Goal: Task Accomplishment & Management: Manage account settings

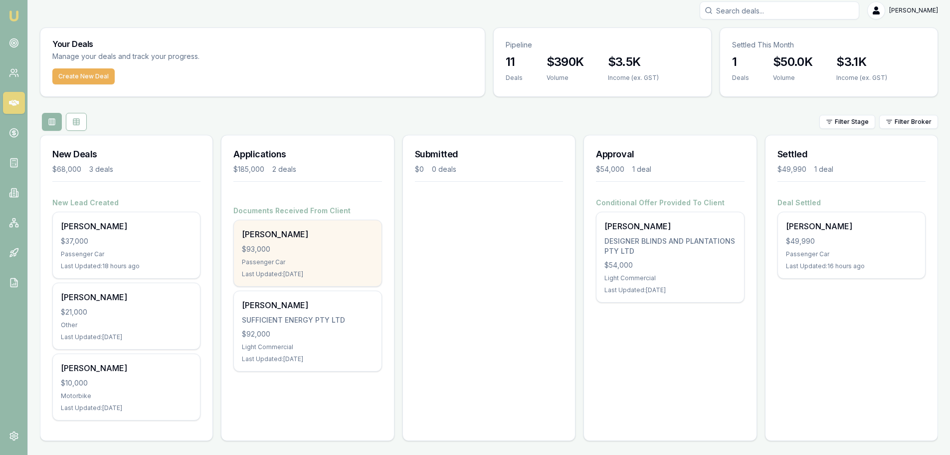
scroll to position [8, 0]
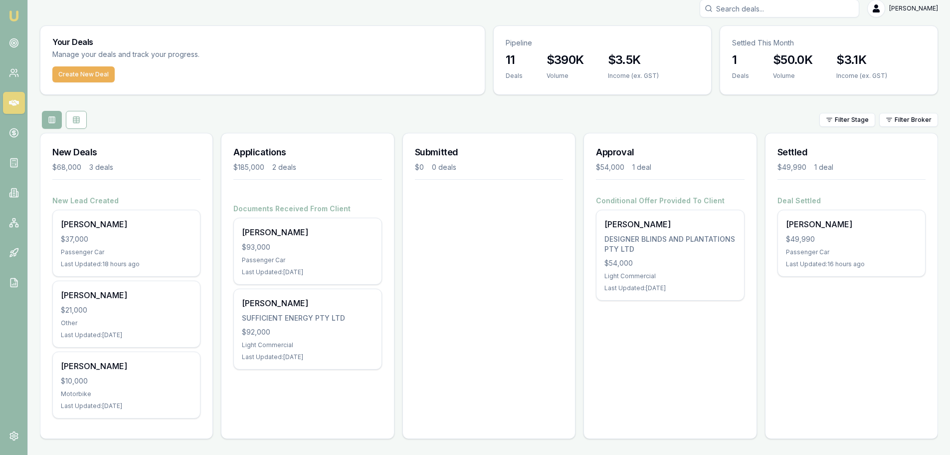
click at [661, 330] on div "Approval $54,000 1 deal Conditional Offer Provided To Client Bradely Rix DESIGN…" at bounding box center [670, 286] width 173 height 306
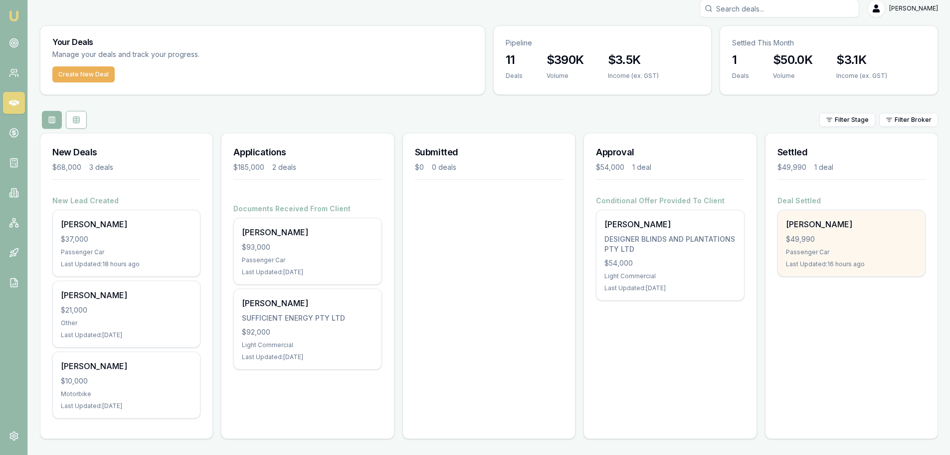
click at [846, 236] on div "$49,990" at bounding box center [851, 239] width 131 height 10
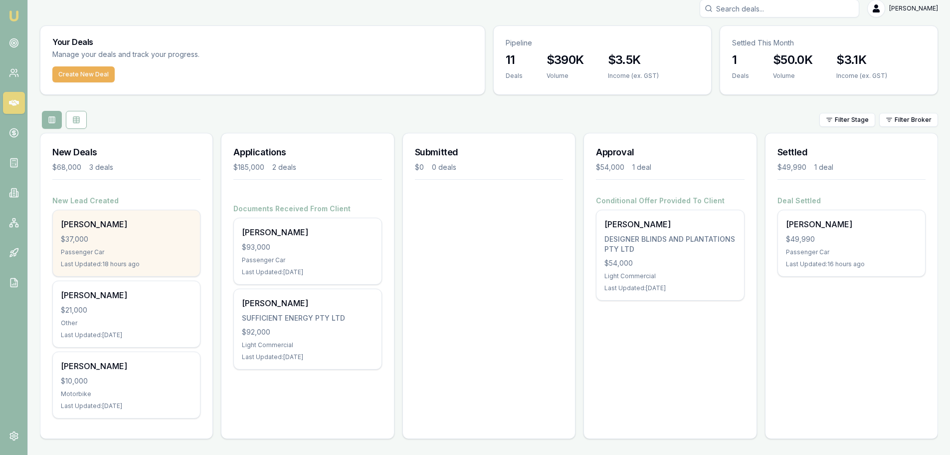
click at [119, 243] on div "$37,000" at bounding box center [126, 239] width 131 height 10
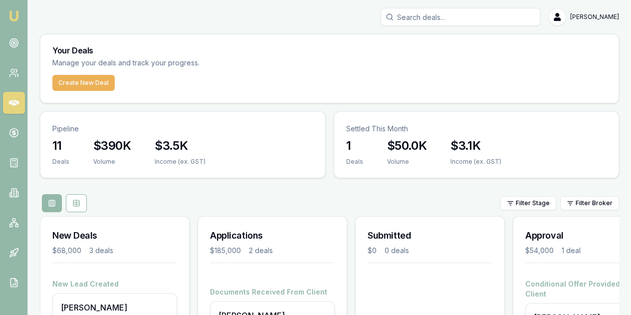
click at [353, 18] on div "[PERSON_NAME]" at bounding box center [329, 17] width 579 height 18
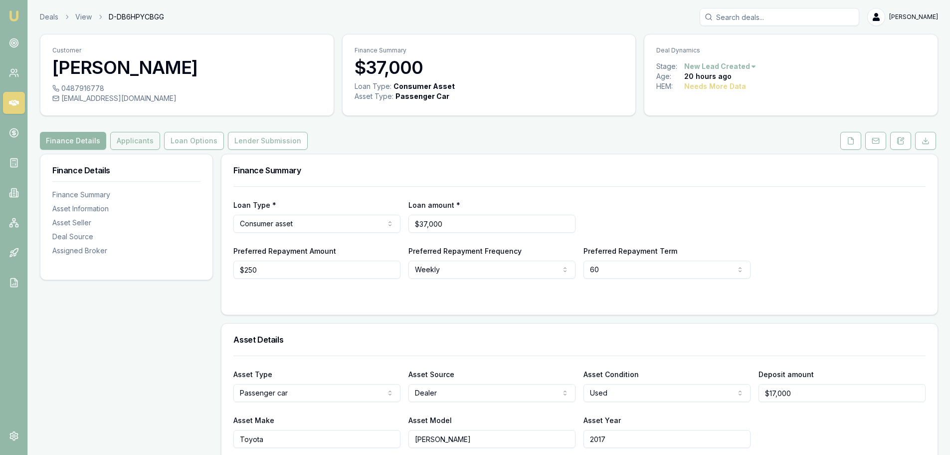
click at [127, 140] on button "Applicants" at bounding box center [135, 141] width 50 height 18
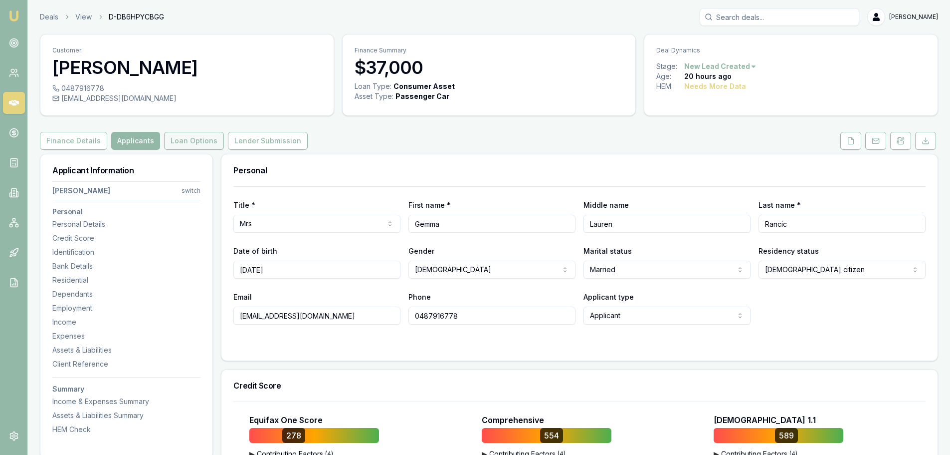
click at [200, 144] on button "Loan Options" at bounding box center [194, 141] width 60 height 18
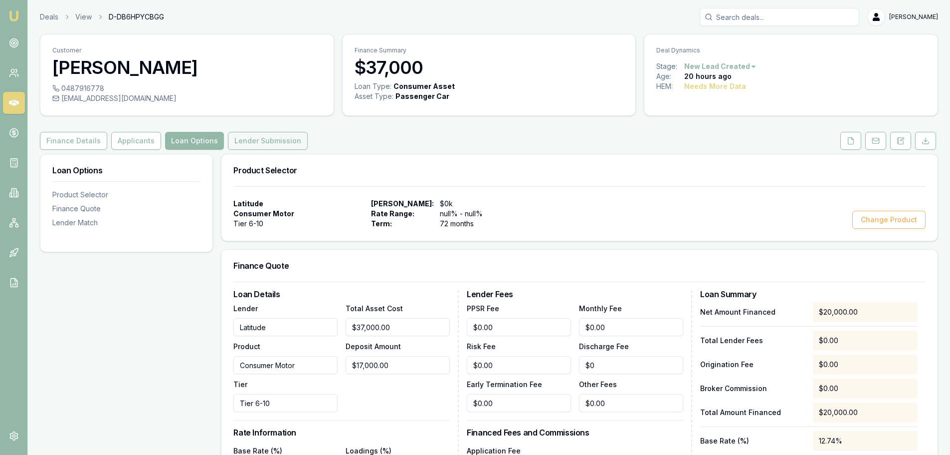
click at [255, 143] on button "Lender Submission" at bounding box center [268, 141] width 80 height 18
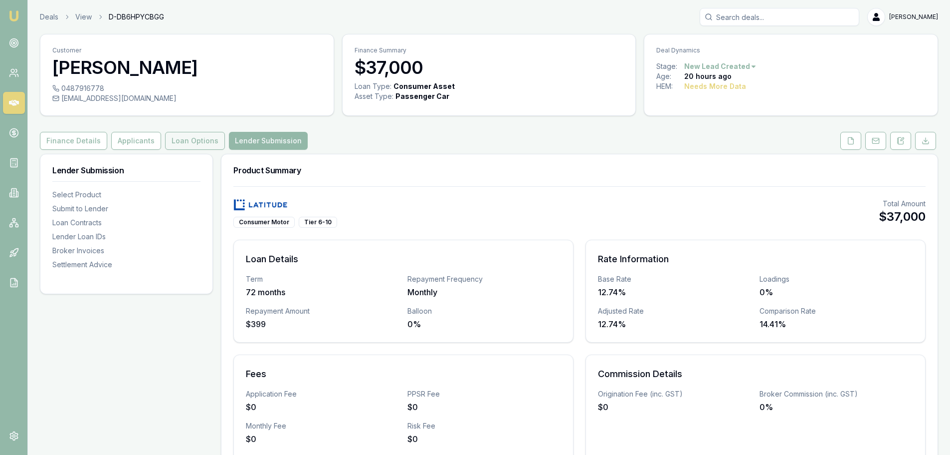
click at [179, 136] on button "Loan Options" at bounding box center [195, 141] width 60 height 18
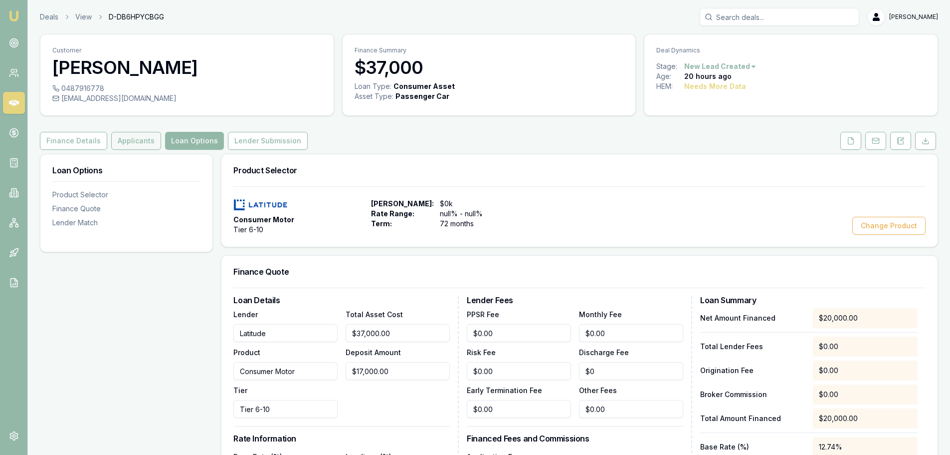
click at [136, 138] on button "Applicants" at bounding box center [136, 141] width 50 height 18
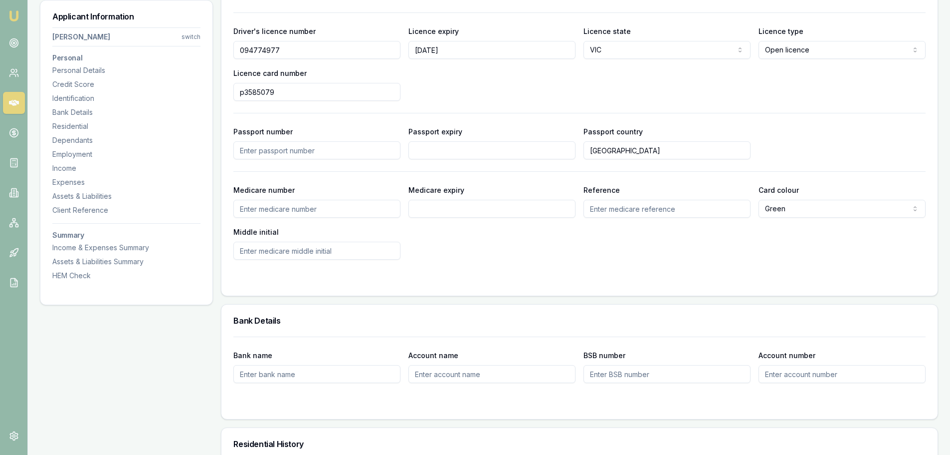
scroll to position [549, 0]
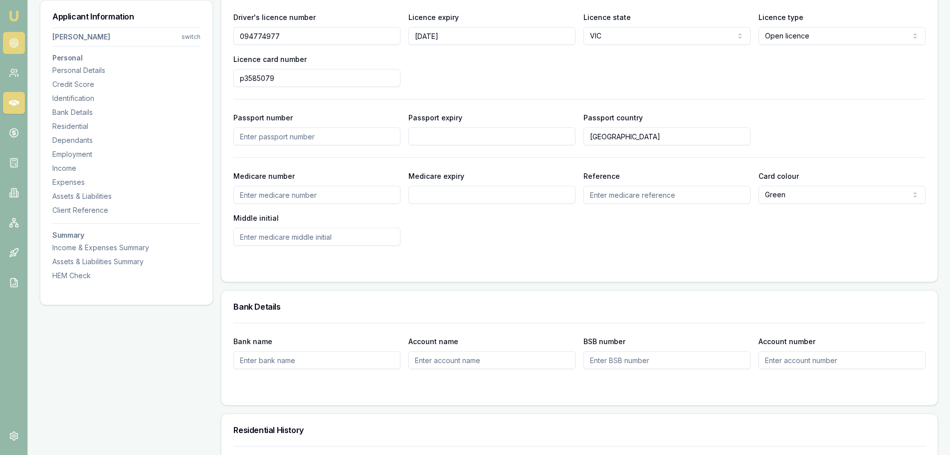
click at [16, 41] on icon at bounding box center [14, 43] width 10 height 10
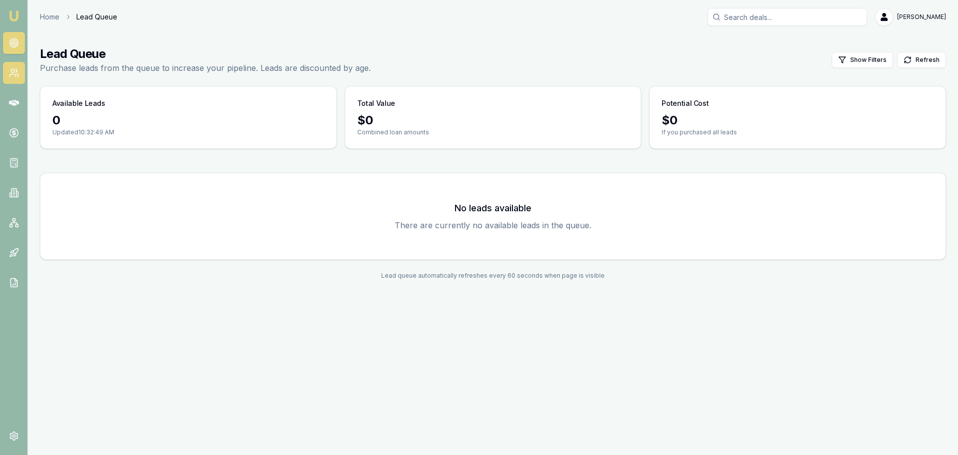
click at [12, 71] on icon at bounding box center [14, 73] width 10 height 10
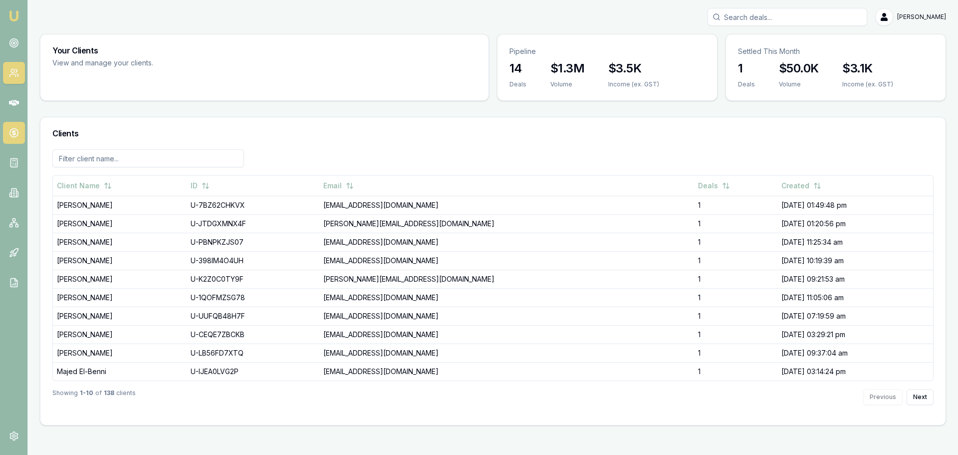
click at [16, 132] on icon at bounding box center [14, 133] width 10 height 10
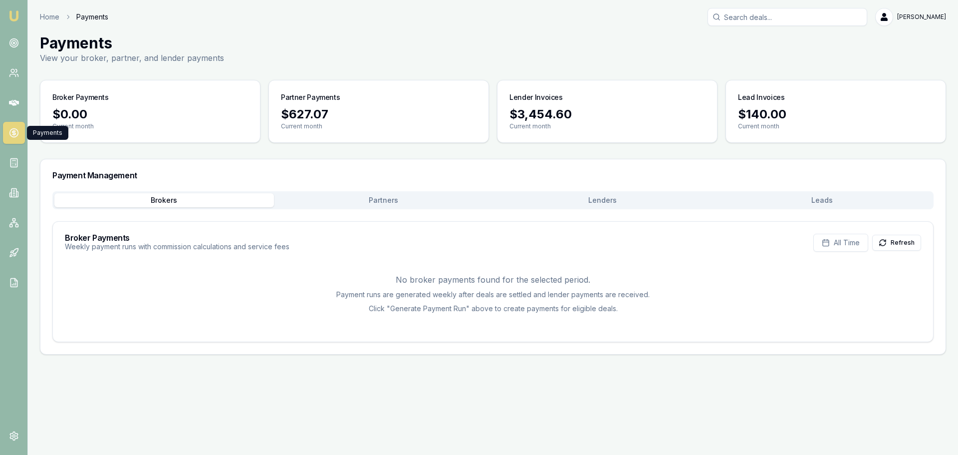
click at [771, 125] on p "Current month" at bounding box center [836, 126] width 196 height 8
click at [913, 240] on button "Refresh" at bounding box center [896, 243] width 49 height 16
click at [908, 241] on button "Refresh" at bounding box center [896, 243] width 49 height 16
click at [841, 244] on span "All Time" at bounding box center [847, 242] width 26 height 10
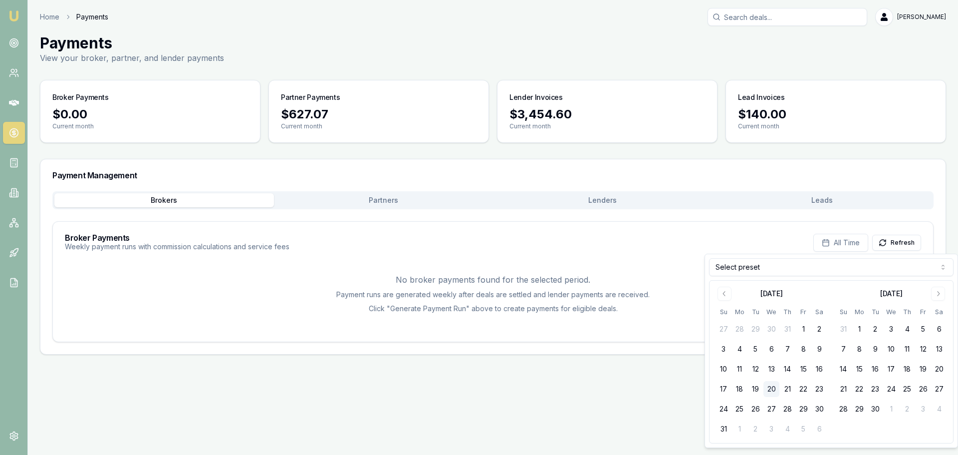
click at [651, 262] on div "No broker payments found for the selected period. Payment runs are generated we…" at bounding box center [493, 293] width 856 height 72
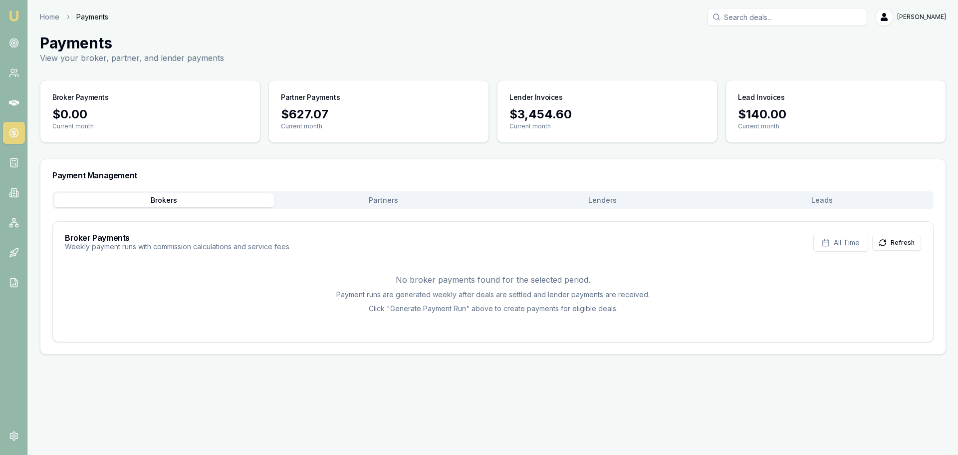
click at [121, 108] on div "$0.00" at bounding box center [150, 114] width 196 height 16
click at [350, 123] on p "Current month" at bounding box center [379, 126] width 196 height 8
click at [202, 21] on div "Home Payments Evette Abdo" at bounding box center [493, 17] width 906 height 18
click at [53, 17] on link "Home" at bounding box center [49, 17] width 19 height 10
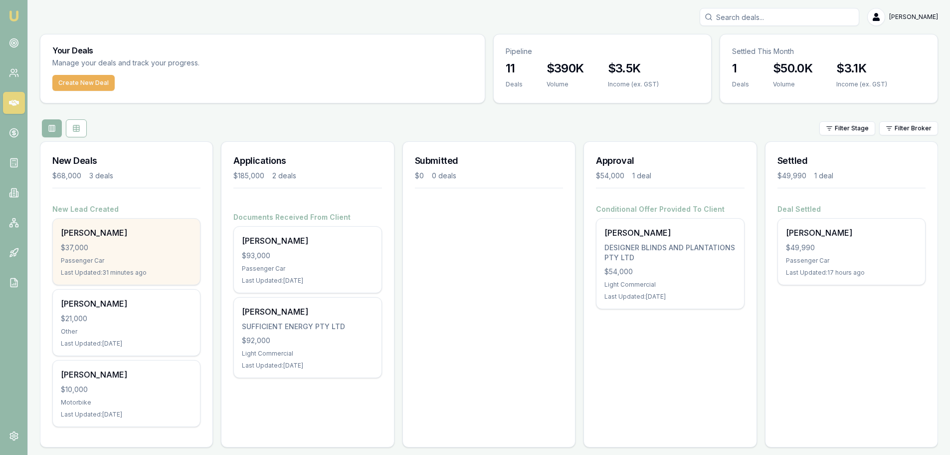
click at [100, 244] on div "$37,000" at bounding box center [126, 247] width 131 height 10
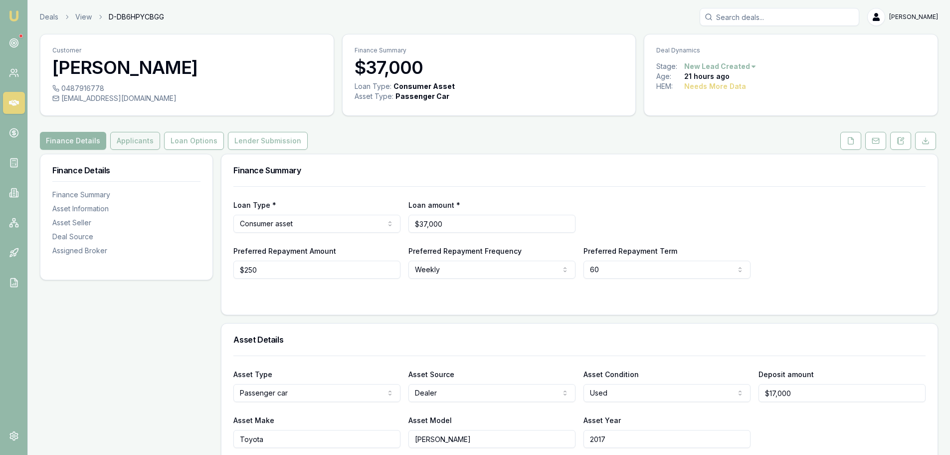
click at [134, 139] on button "Applicants" at bounding box center [135, 141] width 50 height 18
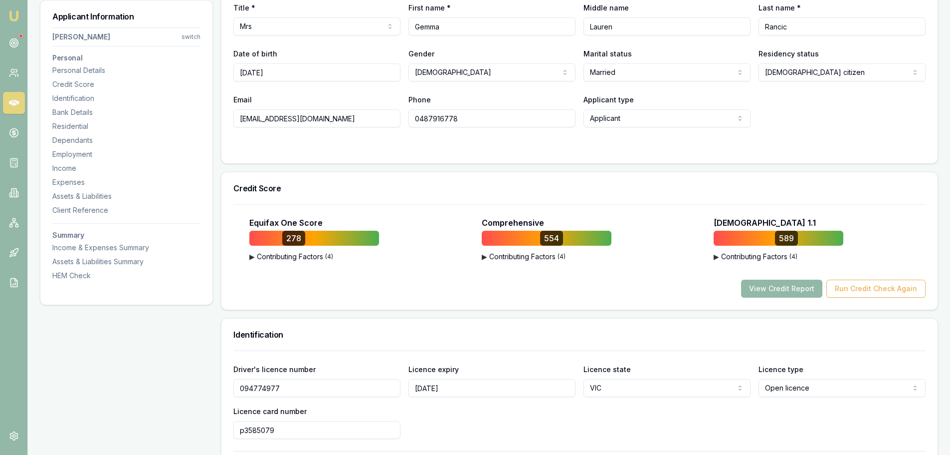
scroll to position [200, 0]
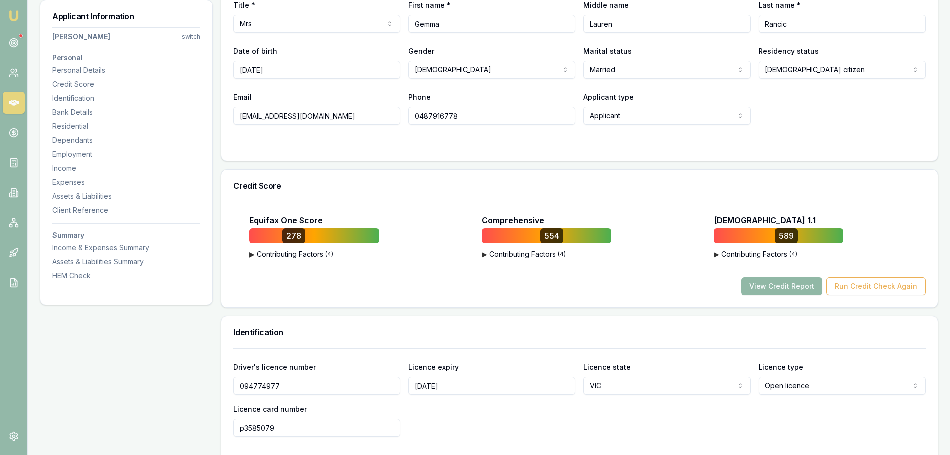
click at [770, 288] on button "View Credit Report" at bounding box center [781, 286] width 81 height 18
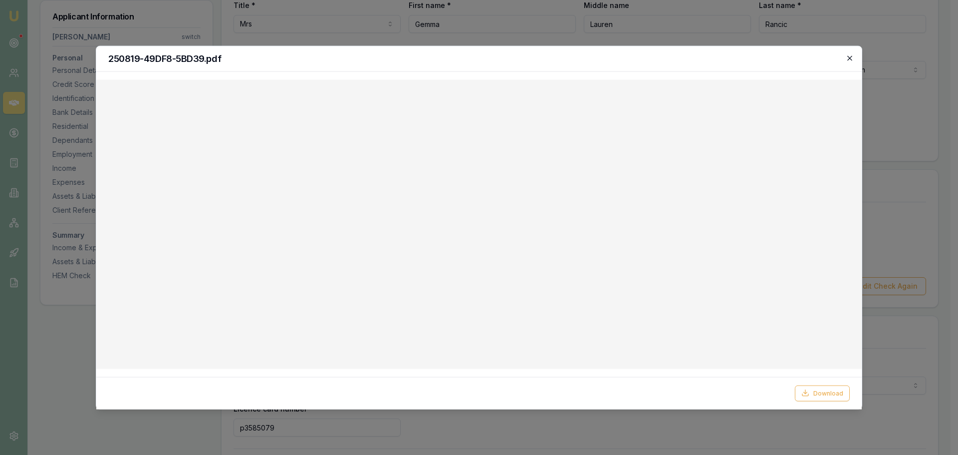
click at [848, 58] on icon "button" at bounding box center [850, 58] width 8 height 8
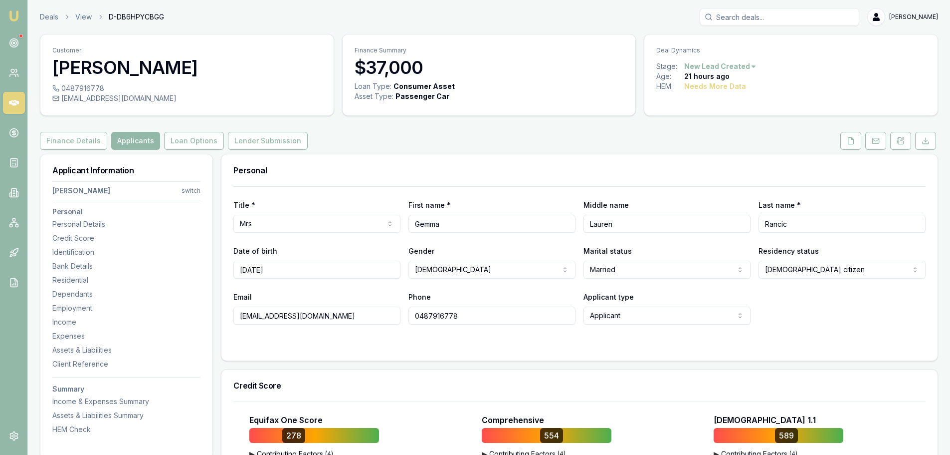
scroll to position [349, 0]
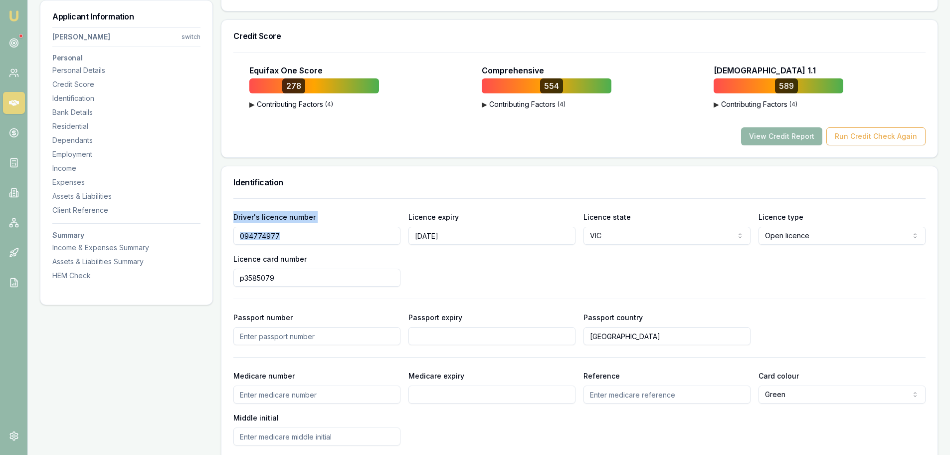
drag, startPoint x: 517, startPoint y: 237, endPoint x: 0, endPoint y: 116, distance: 531.3
click at [332, 325] on div "Identification Driver's licence number 094774977 Licence expiry 18/11/2027 Lice…" at bounding box center [579, 324] width 717 height 316
